Goal: Task Accomplishment & Management: Manage account settings

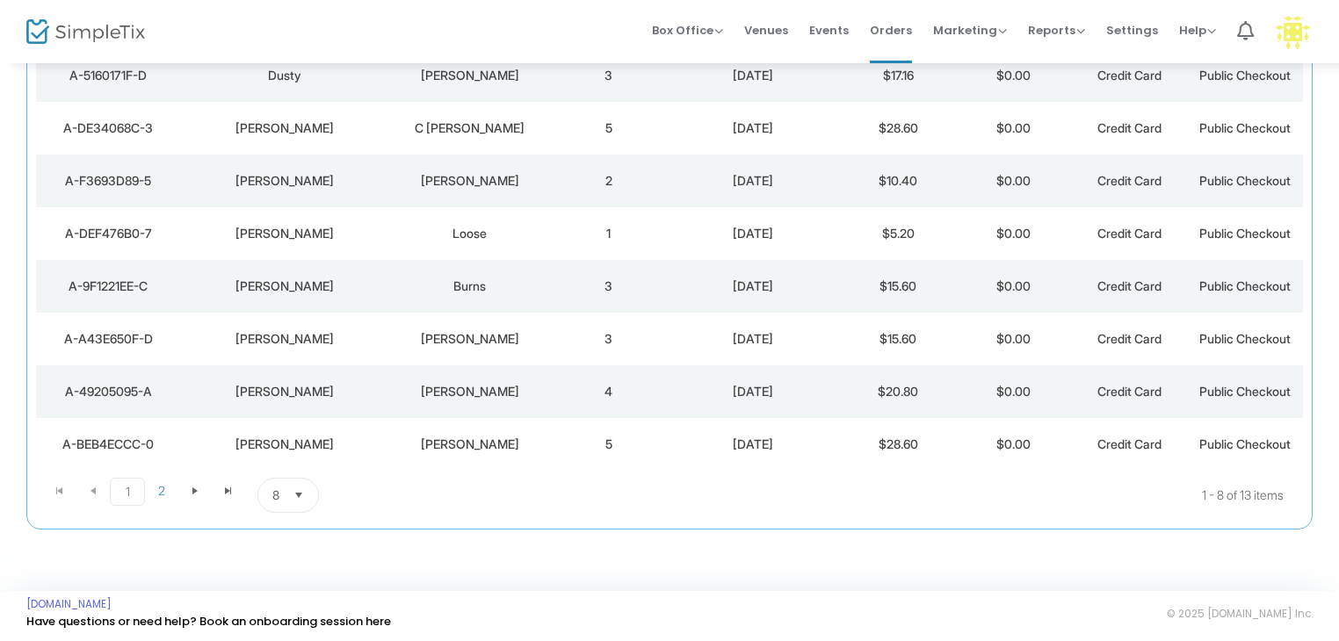
scroll to position [235, 0]
click at [206, 490] on span at bounding box center [194, 490] width 33 height 26
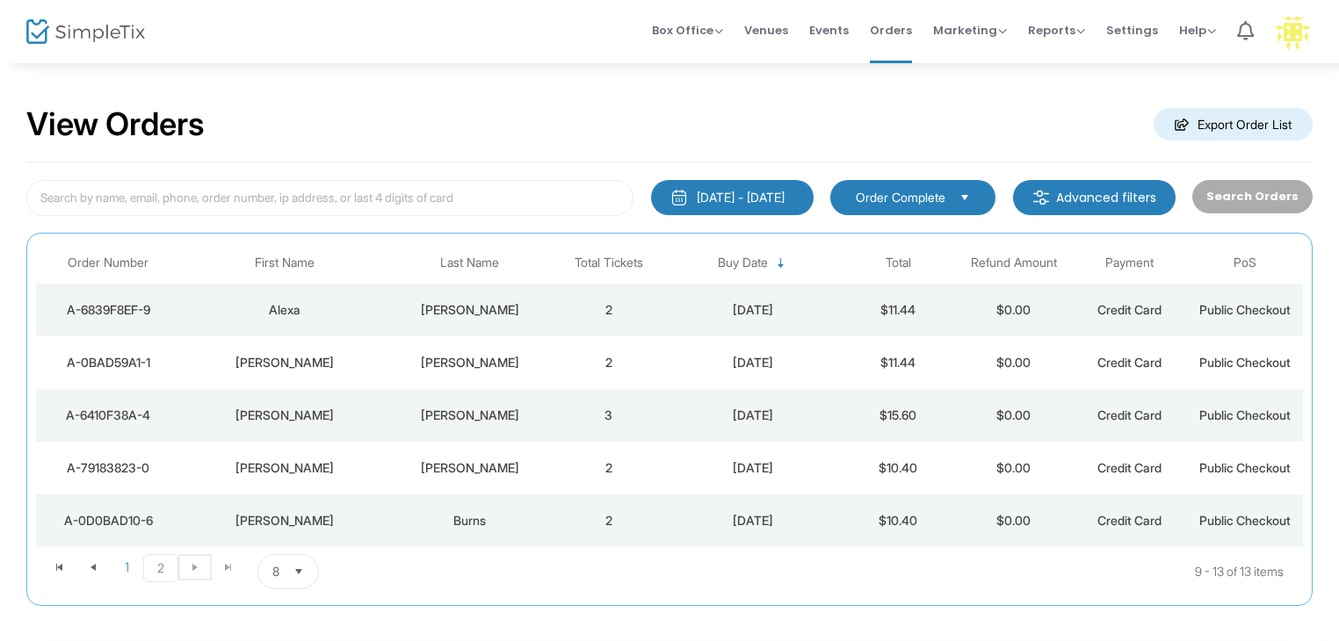
scroll to position [0, 0]
